Goal: Transaction & Acquisition: Obtain resource

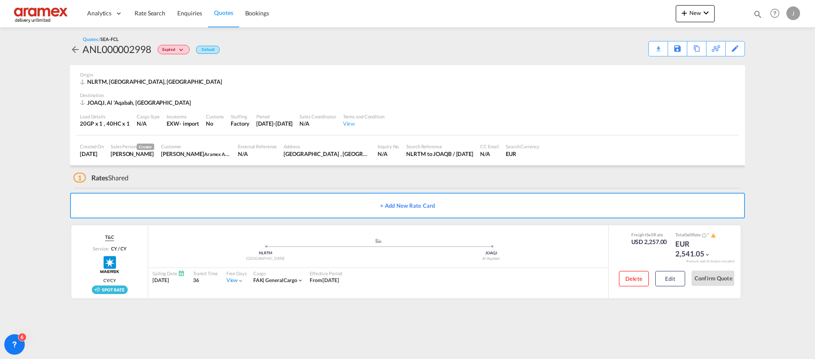
click at [230, 14] on span "Quotes" at bounding box center [223, 12] width 19 height 7
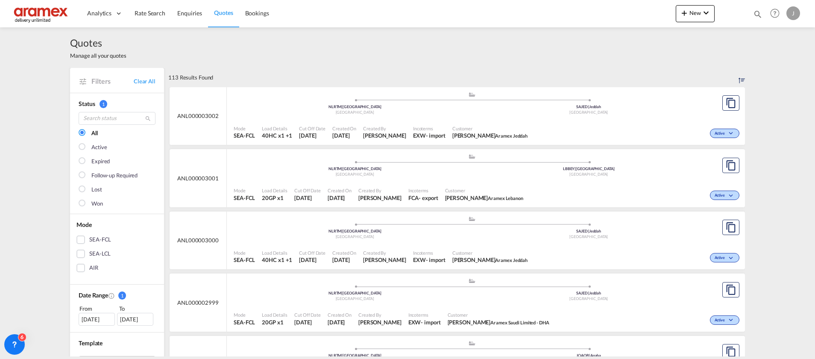
click at [450, 243] on div "Mode SEA-FCL Load Details 40HC x1 +1 Cut Off Date [DATE] Created On [DATE] Crea…" at bounding box center [486, 256] width 518 height 26
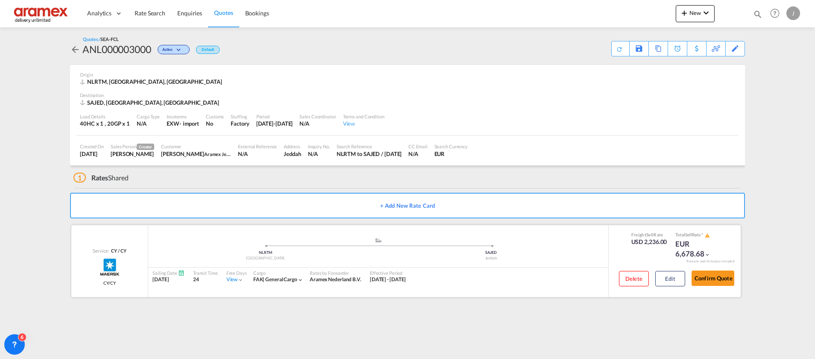
click at [443, 241] on div ".a{fill:#aaa8ad;} .a{fill:#aaa8ad;}" at bounding box center [378, 242] width 226 height 9
click at [441, 242] on div ".a{fill:#aaa8ad;} .a{fill:#aaa8ad;}" at bounding box center [378, 242] width 226 height 9
click at [671, 283] on button "Edit" at bounding box center [670, 278] width 30 height 15
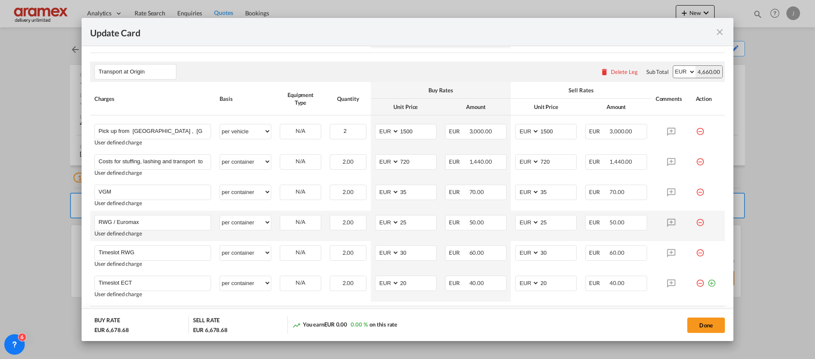
scroll to position [567, 0]
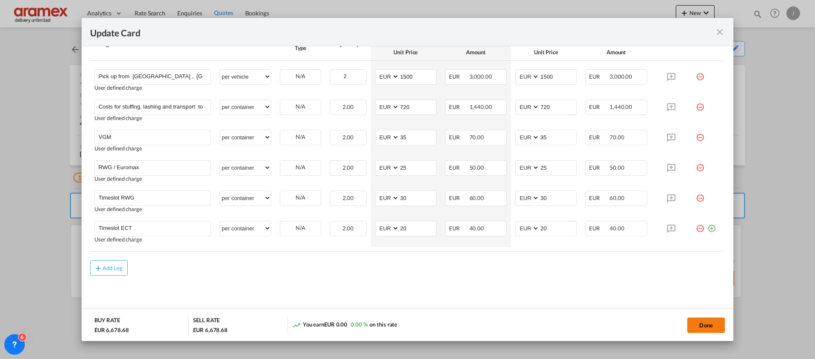
click at [707, 323] on button "Done" at bounding box center [706, 324] width 38 height 15
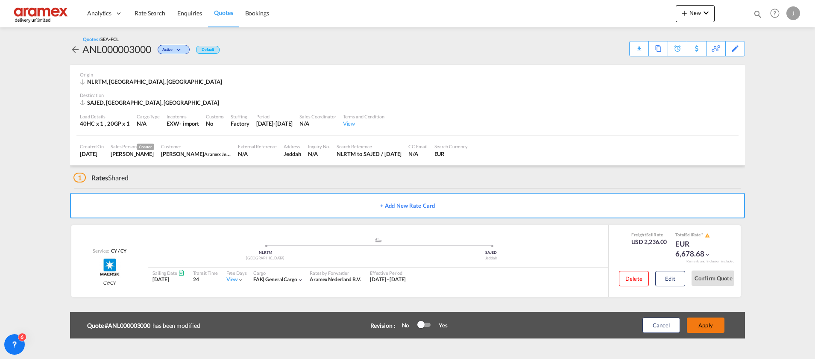
click at [708, 324] on button "Apply" at bounding box center [706, 324] width 38 height 15
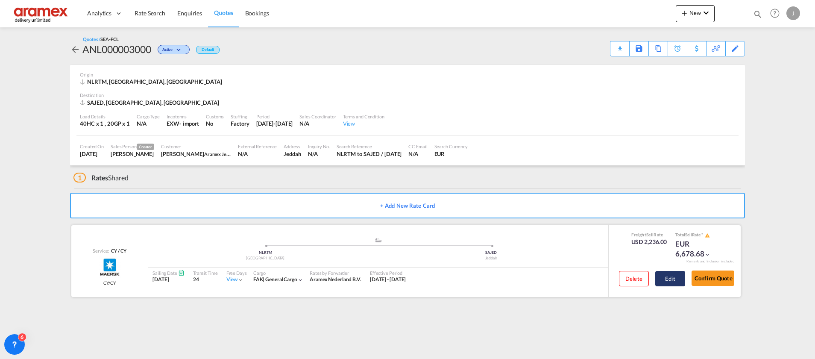
click at [672, 279] on button "Edit" at bounding box center [670, 278] width 30 height 15
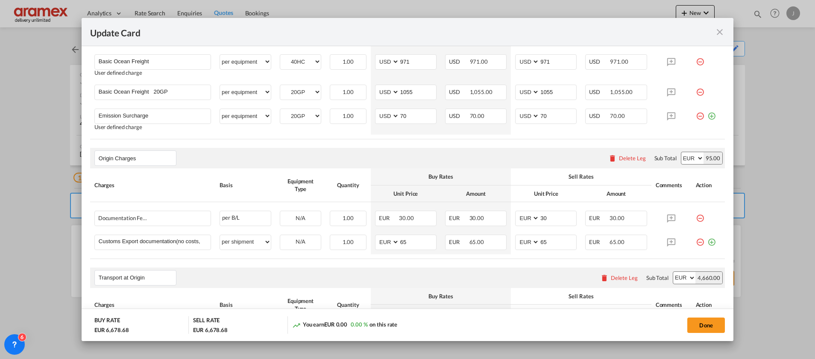
scroll to position [448, 0]
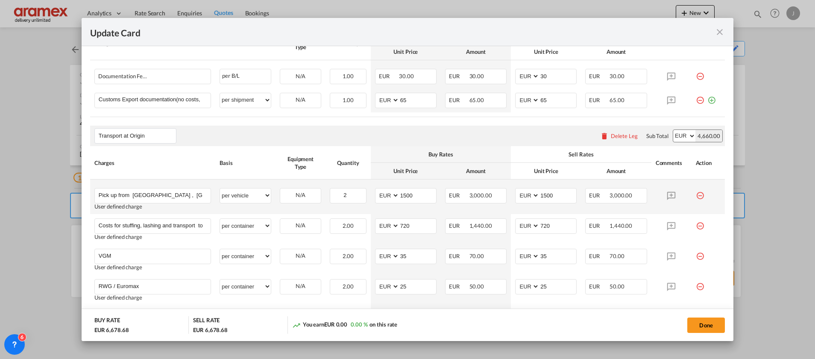
click at [696, 194] on md-icon "icon-minus-circle-outline red-400-fg" at bounding box center [700, 192] width 9 height 9
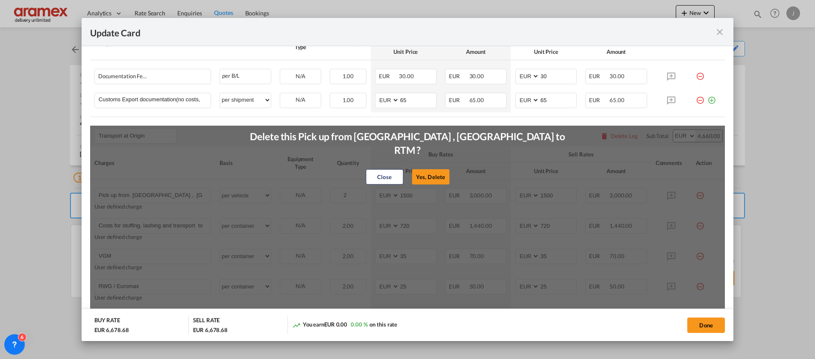
click at [426, 170] on button "Yes, Delete" at bounding box center [431, 176] width 38 height 15
type input "Costs for stuffing, lashing and transport to [GEOGRAPHIC_DATA]"
select select "per container"
type input "720"
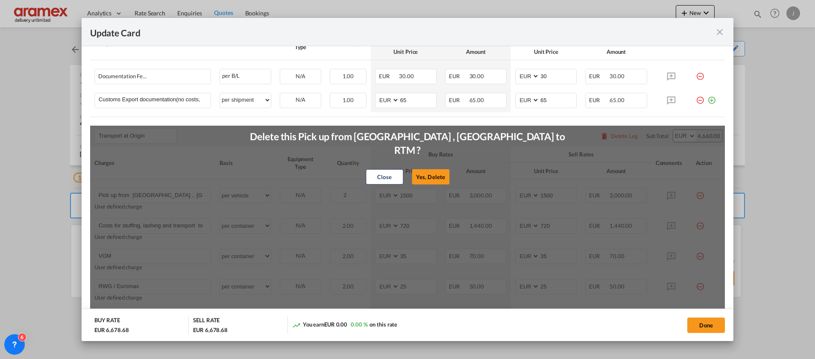
type input "VGM"
type input "35"
type input "RWG / Euromax"
type input "25"
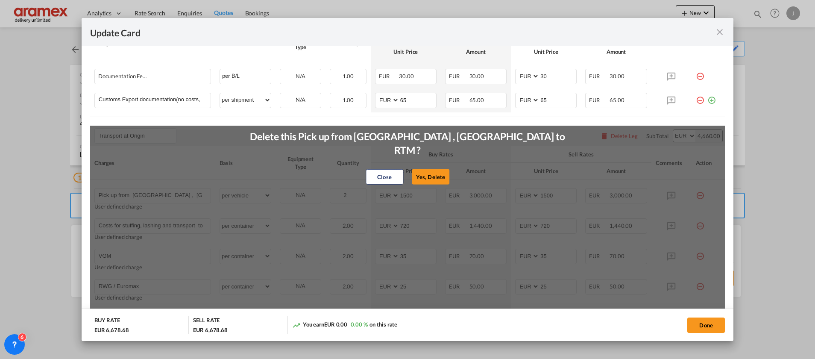
type input "25"
type input "Timeslot RWG"
type input "30"
type input "Timeslot ECT"
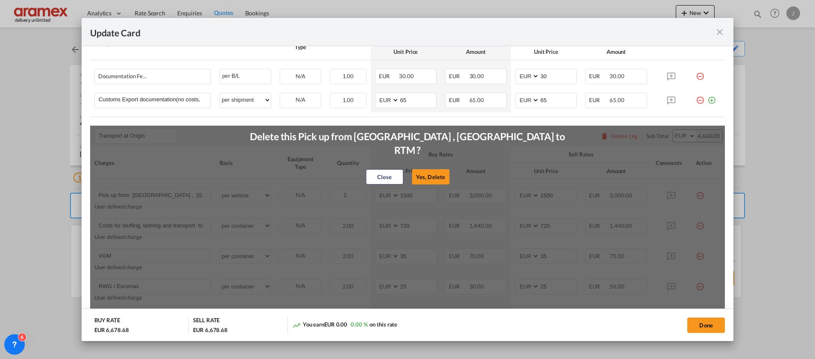
type input "20"
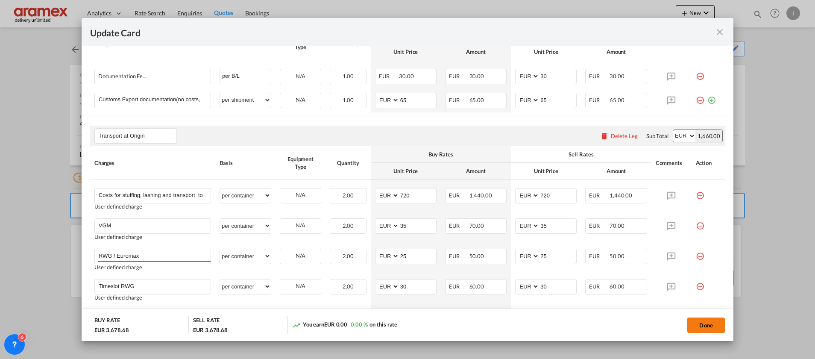
click at [701, 323] on button "Done" at bounding box center [706, 324] width 38 height 15
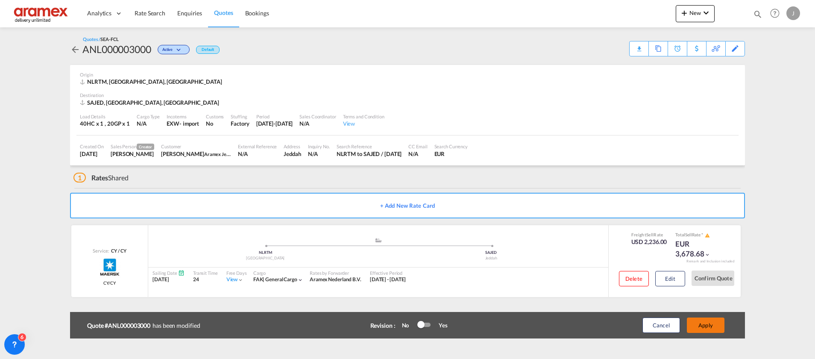
click at [700, 322] on button "Apply" at bounding box center [706, 324] width 38 height 15
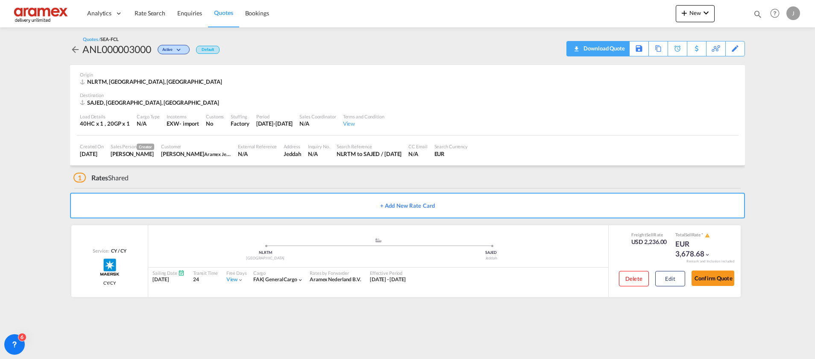
click at [611, 49] on div "Download Quote" at bounding box center [603, 48] width 44 height 14
